Goal: Information Seeking & Learning: Find specific fact

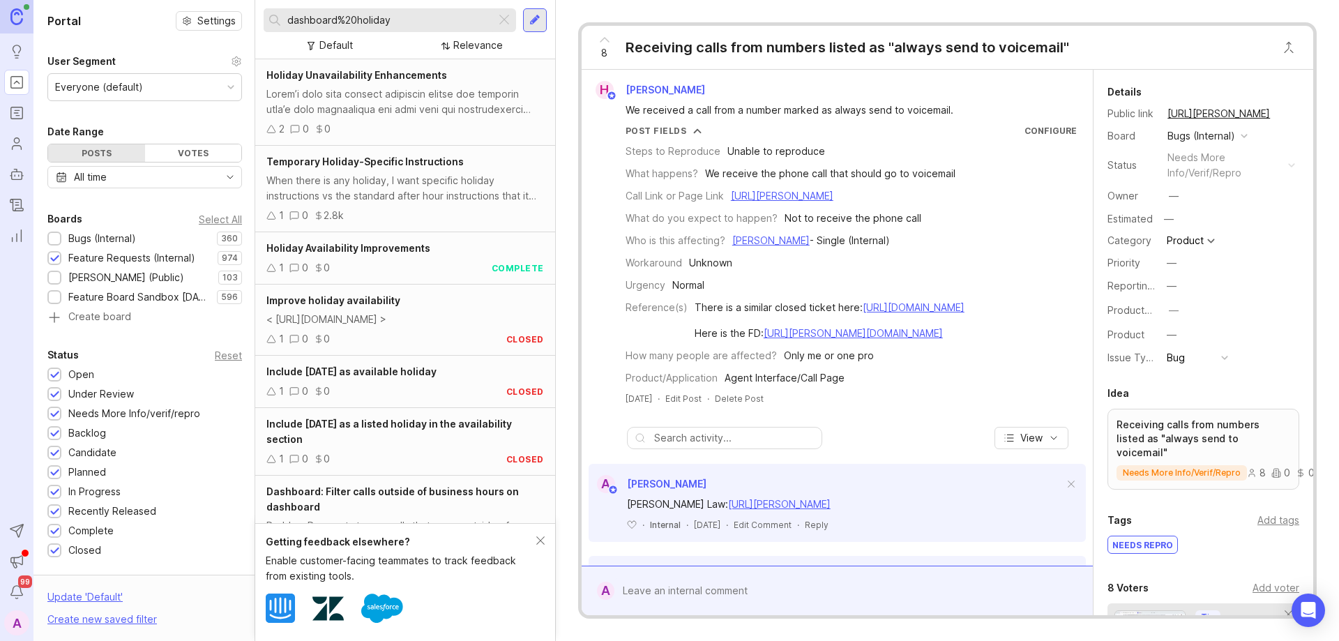
drag, startPoint x: 508, startPoint y: 24, endPoint x: 481, endPoint y: 23, distance: 26.5
click at [508, 24] on div at bounding box center [504, 20] width 17 height 18
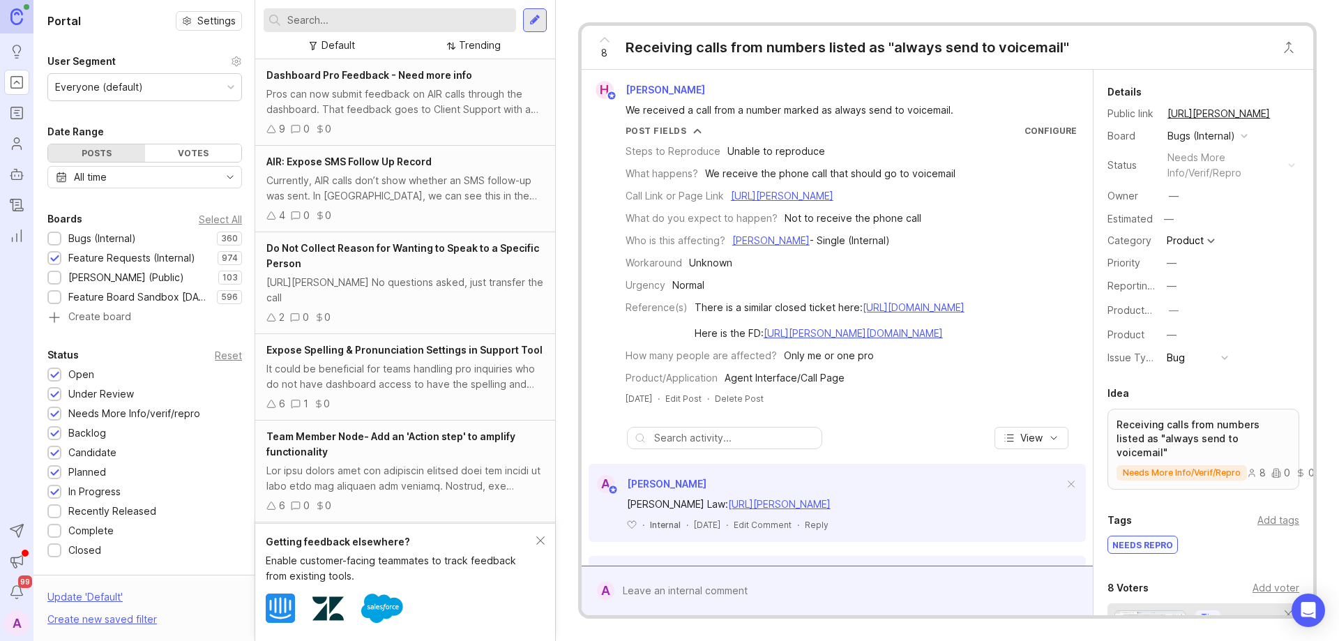
click at [58, 240] on div at bounding box center [54, 239] width 9 height 10
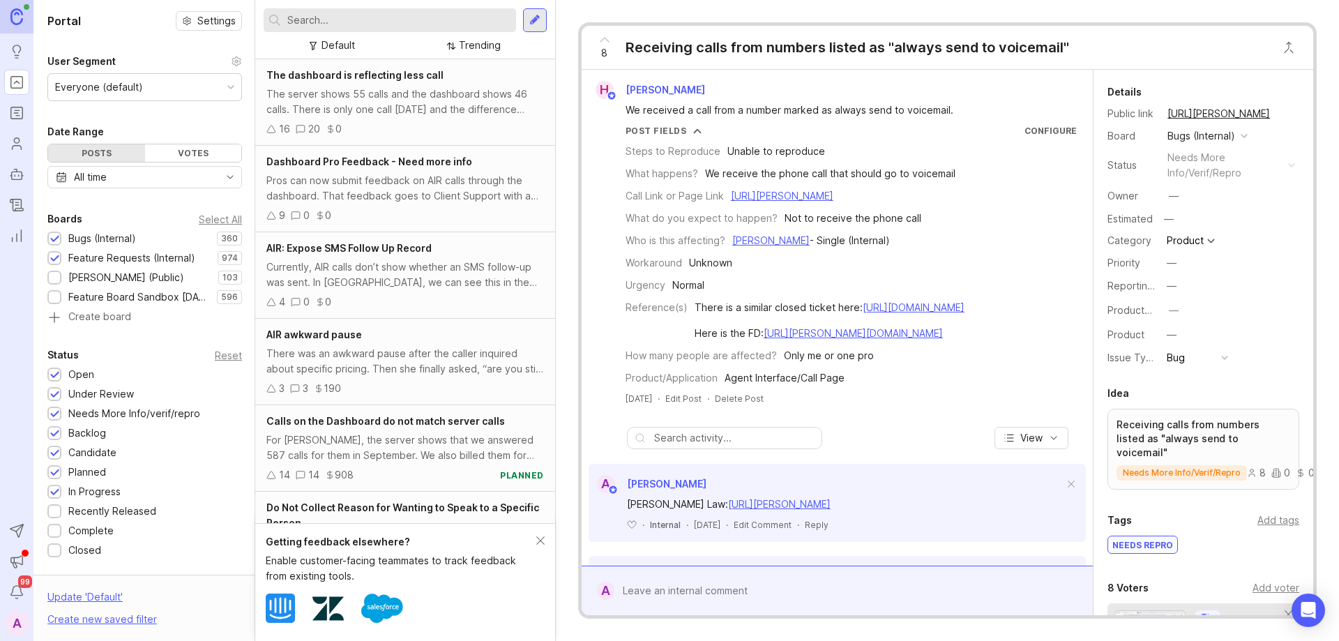
click at [56, 261] on div at bounding box center [54, 259] width 9 height 10
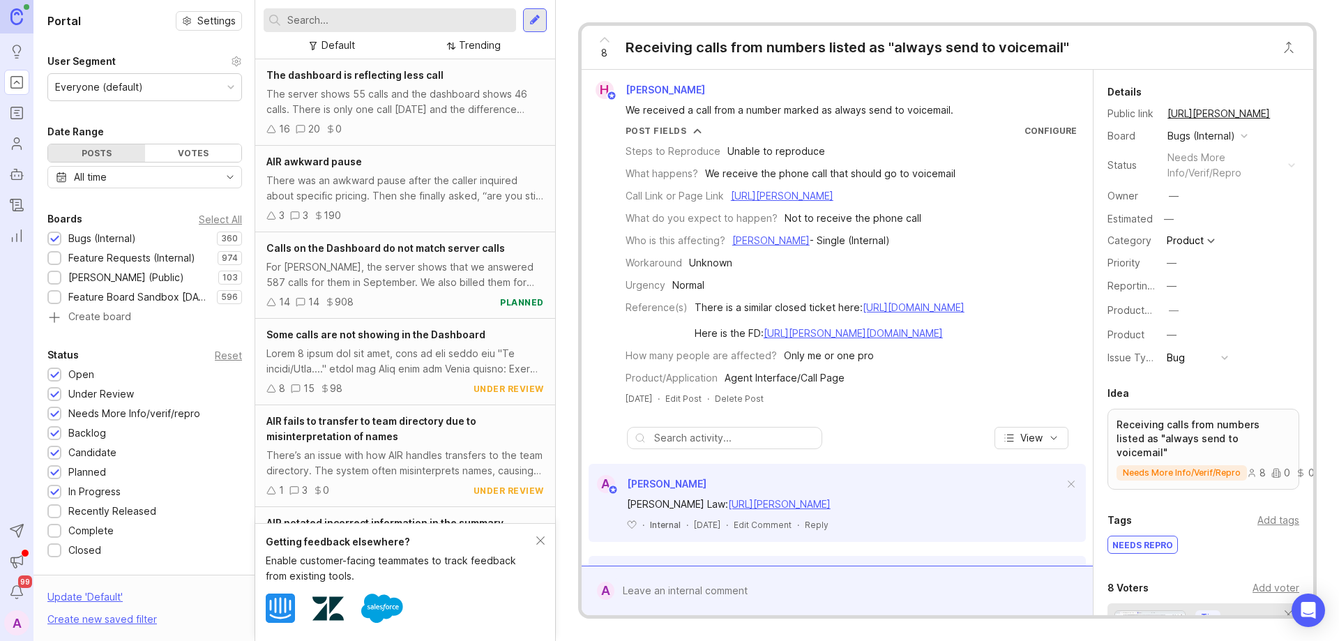
click at [352, 15] on input "text" at bounding box center [398, 20] width 223 height 15
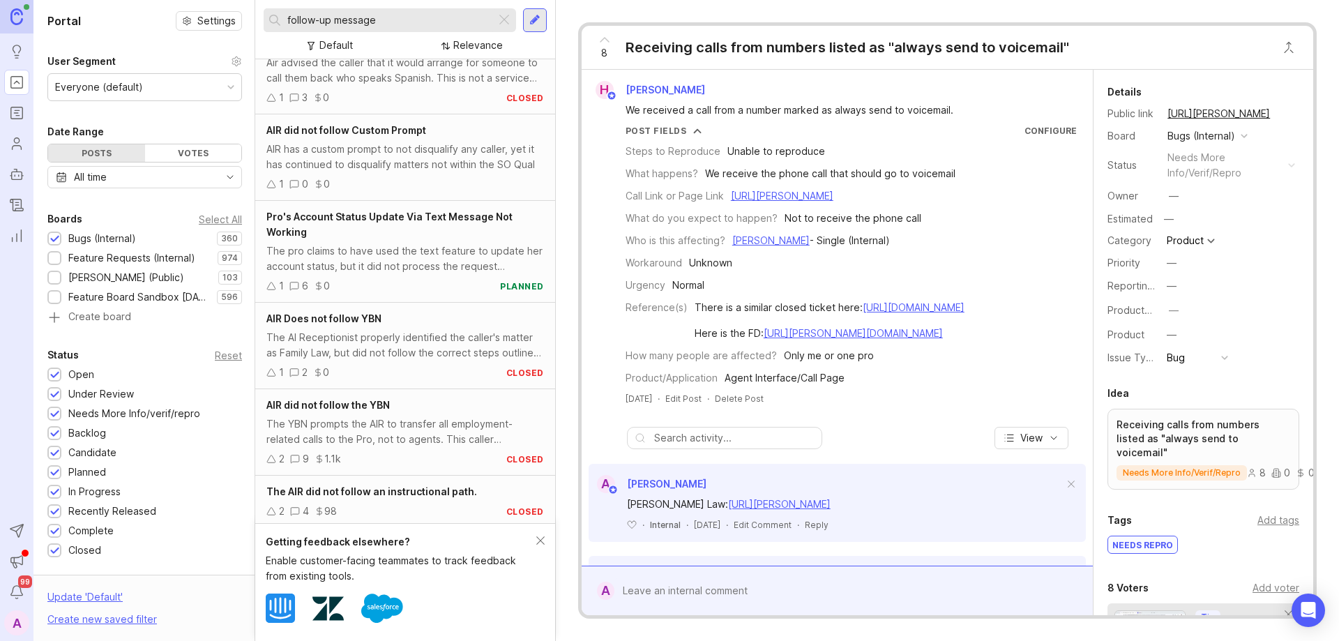
scroll to position [430, 0]
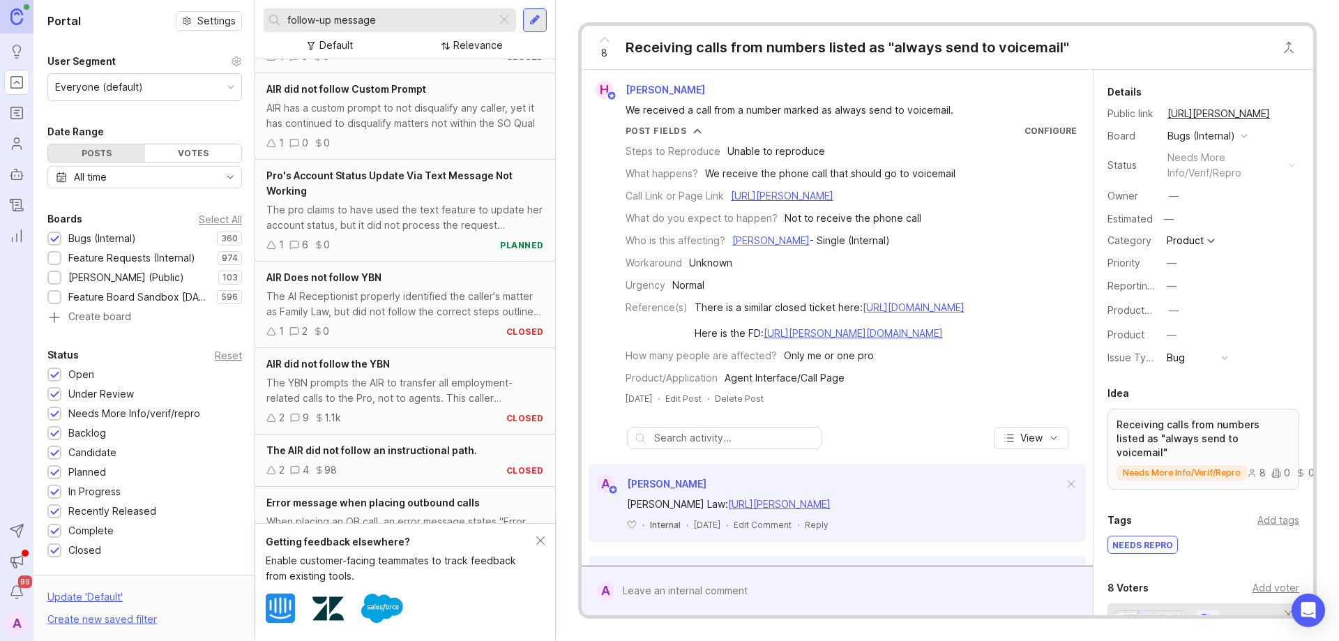
type input "follow-up message"
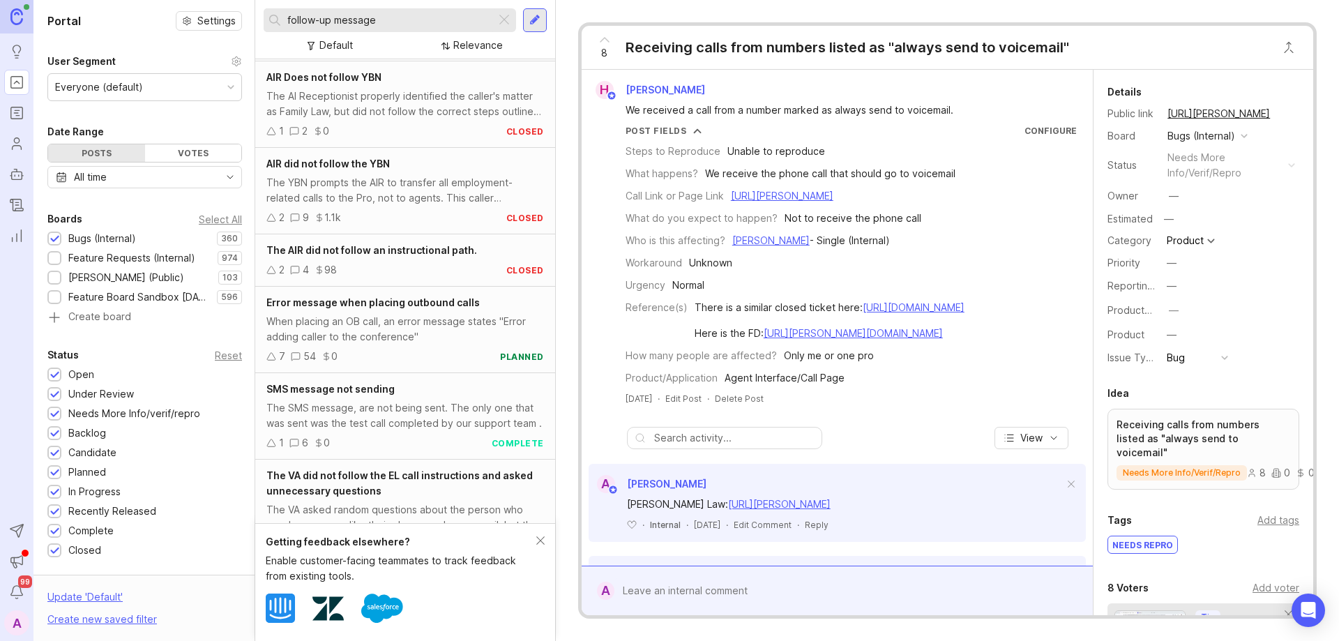
scroll to position [709, 0]
